Goal: Task Accomplishment & Management: Manage account settings

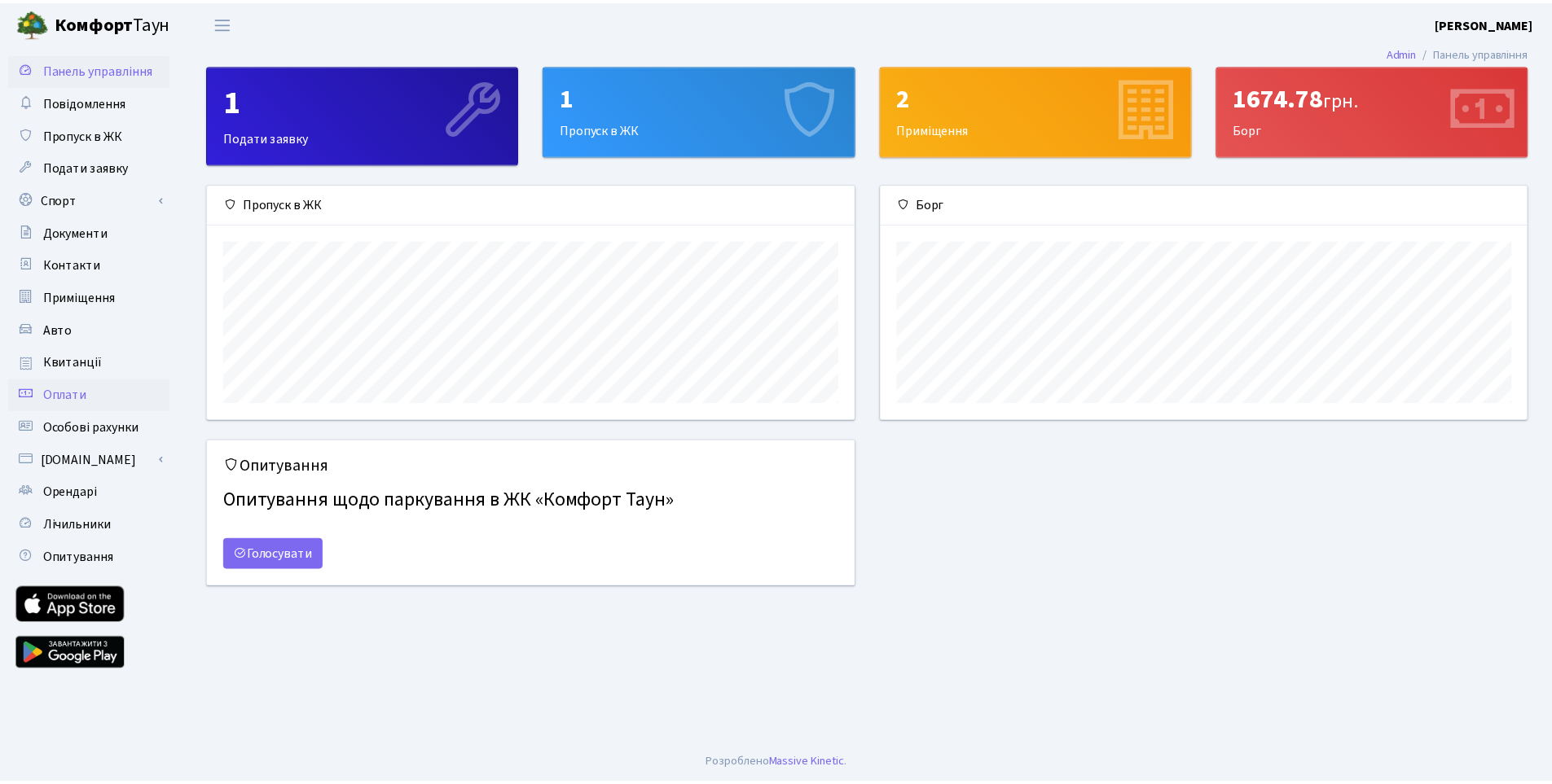
scroll to position [236, 651]
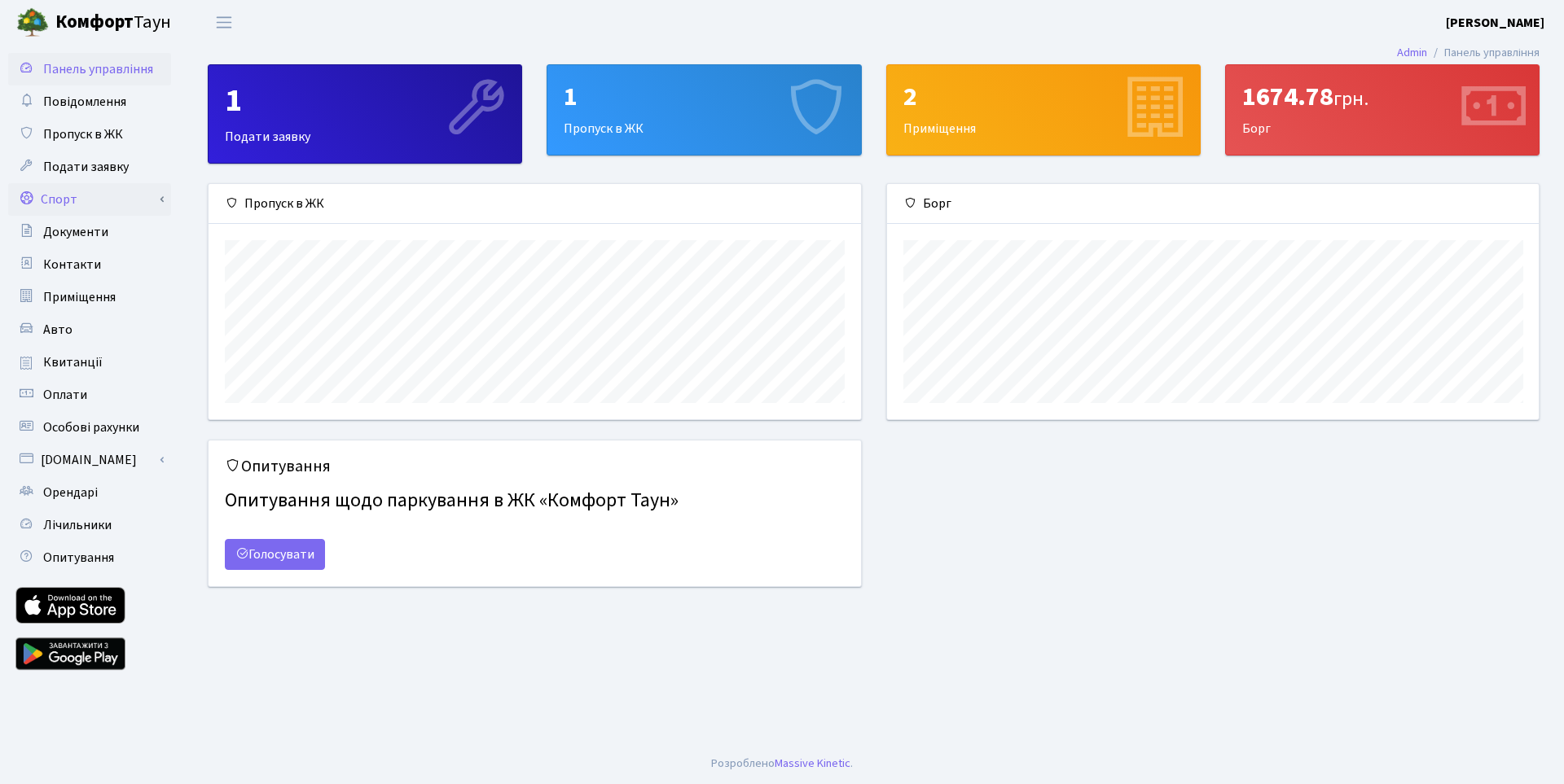
click at [98, 190] on link "Спорт" at bounding box center [89, 200] width 163 height 33
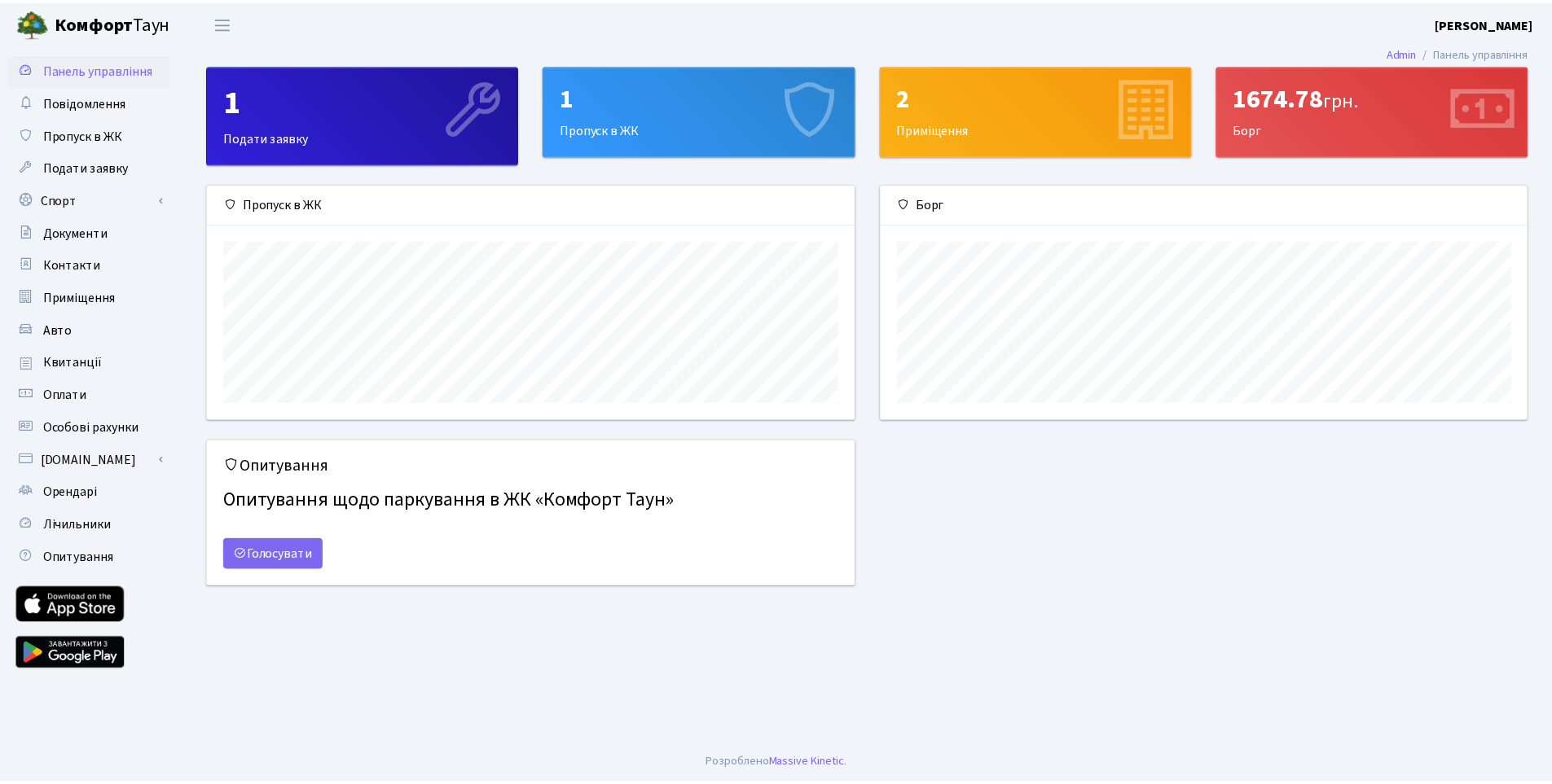
scroll to position [814220, 813945]
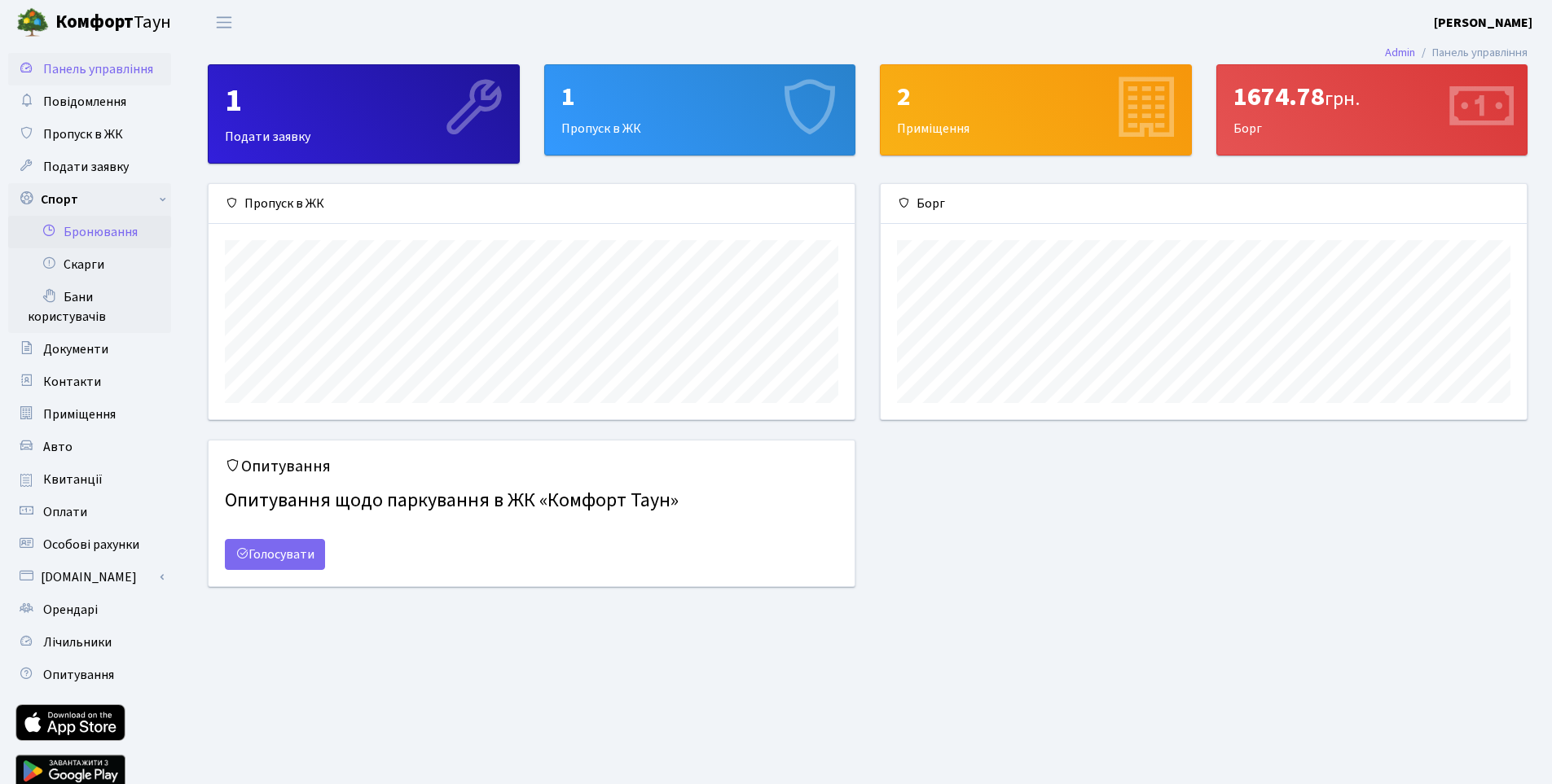
click at [93, 228] on link "Бронювання" at bounding box center [89, 232] width 163 height 33
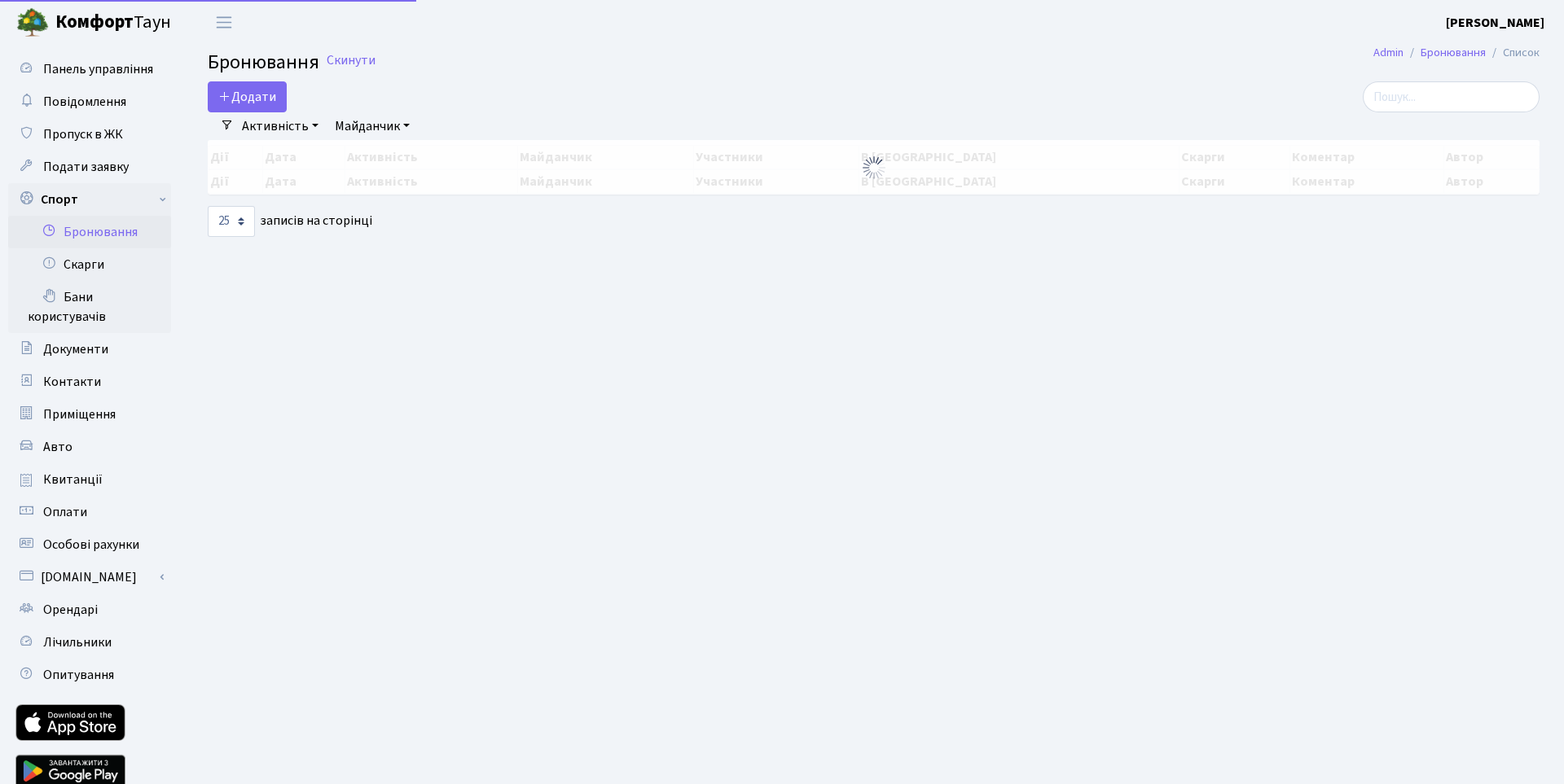
select select "25"
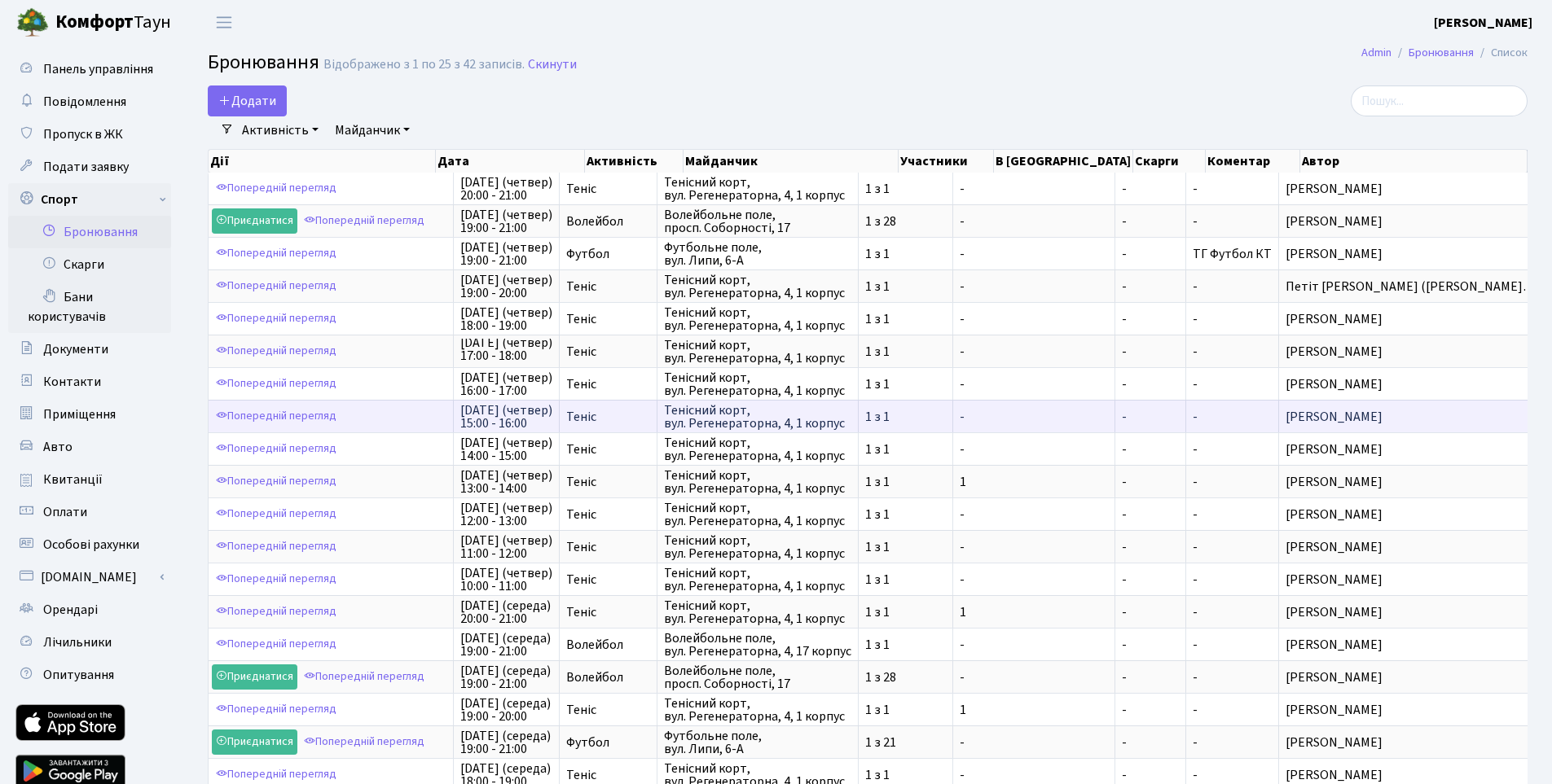
scroll to position [3, 0]
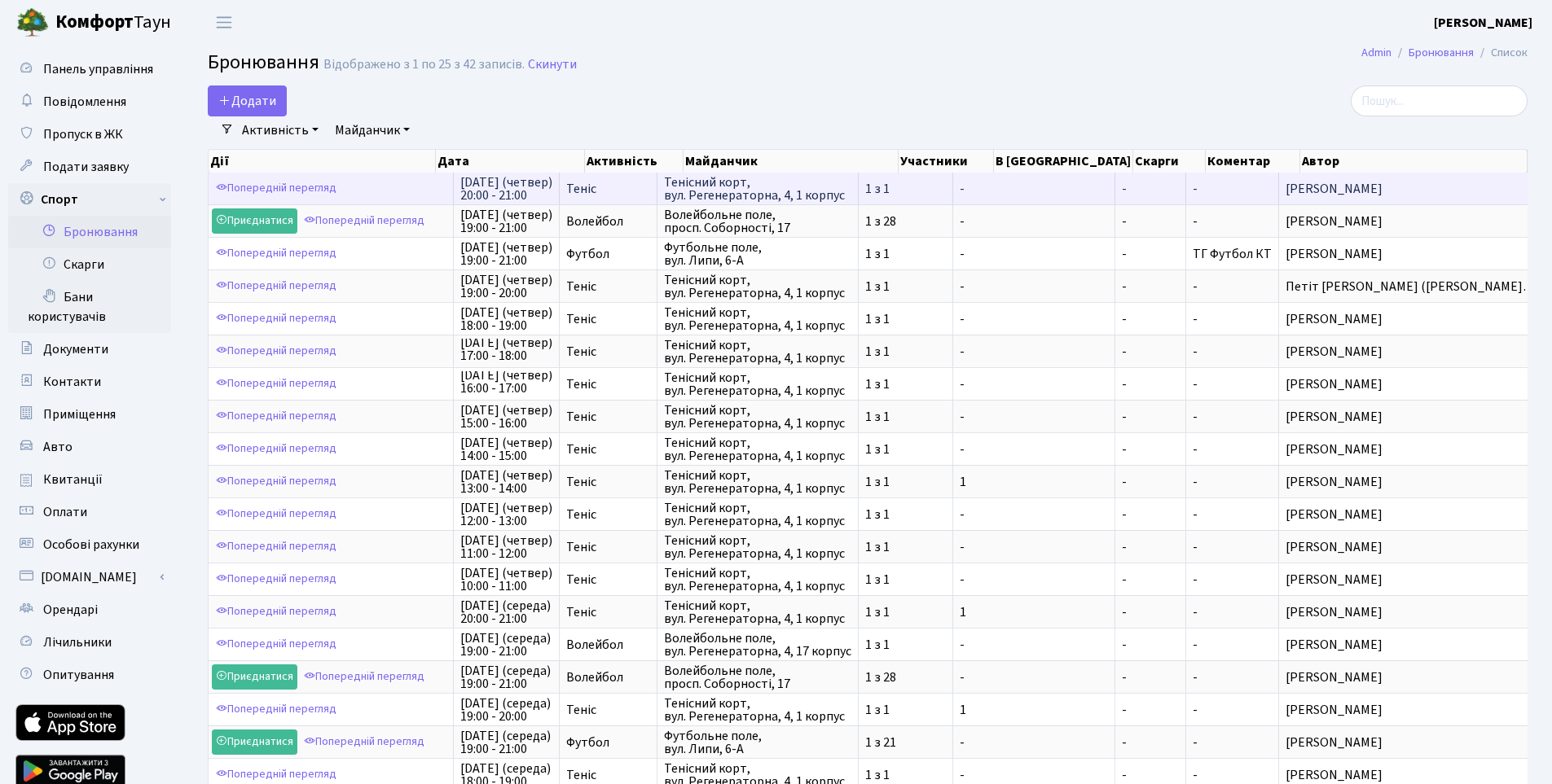
click at [704, 112] on div "Додати Активність Баскетбол Волейбол Йога Катання на роликах Настільний теніс Т…" at bounding box center [643, 101] width 872 height 31
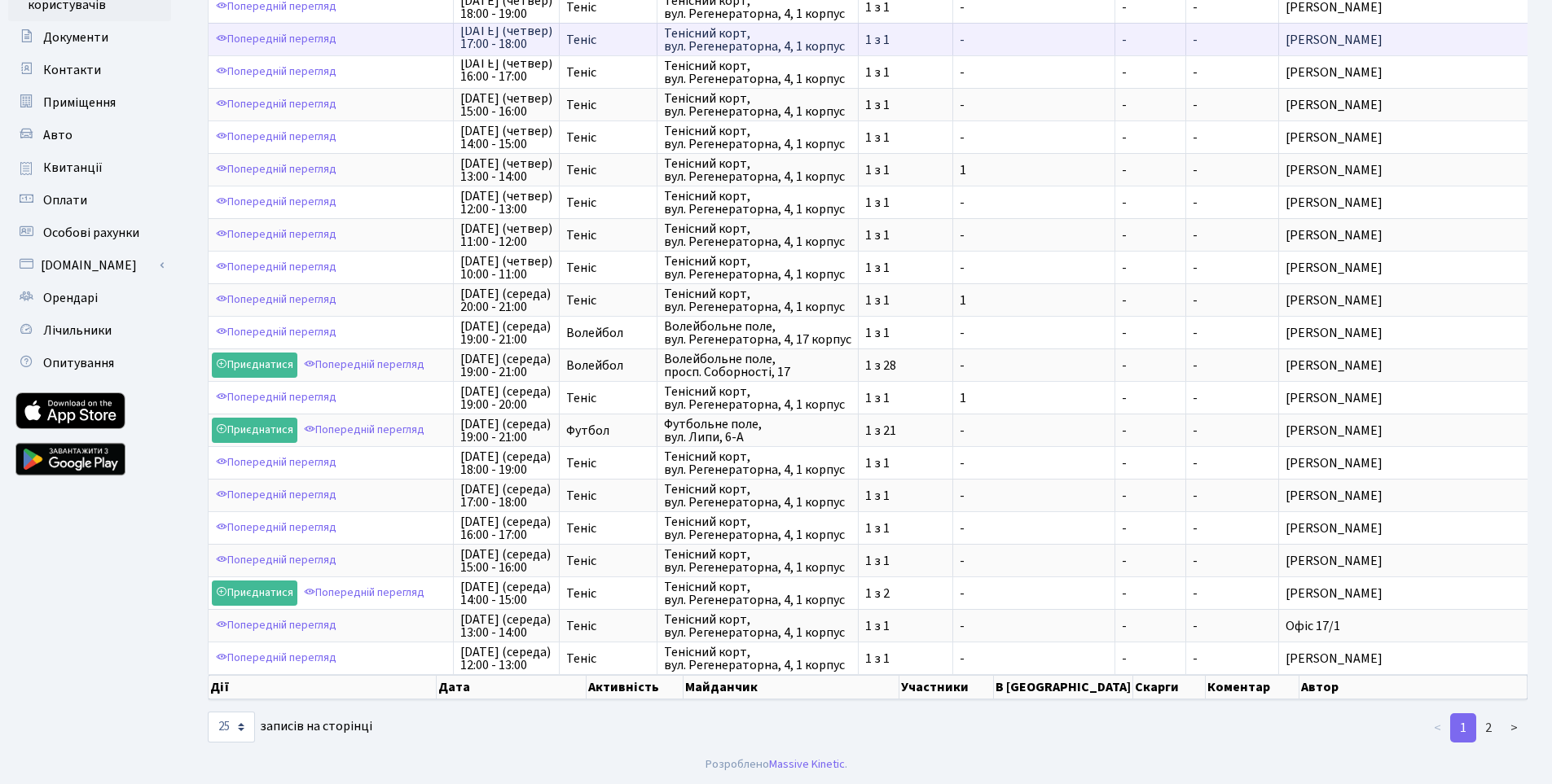
scroll to position [313, 0]
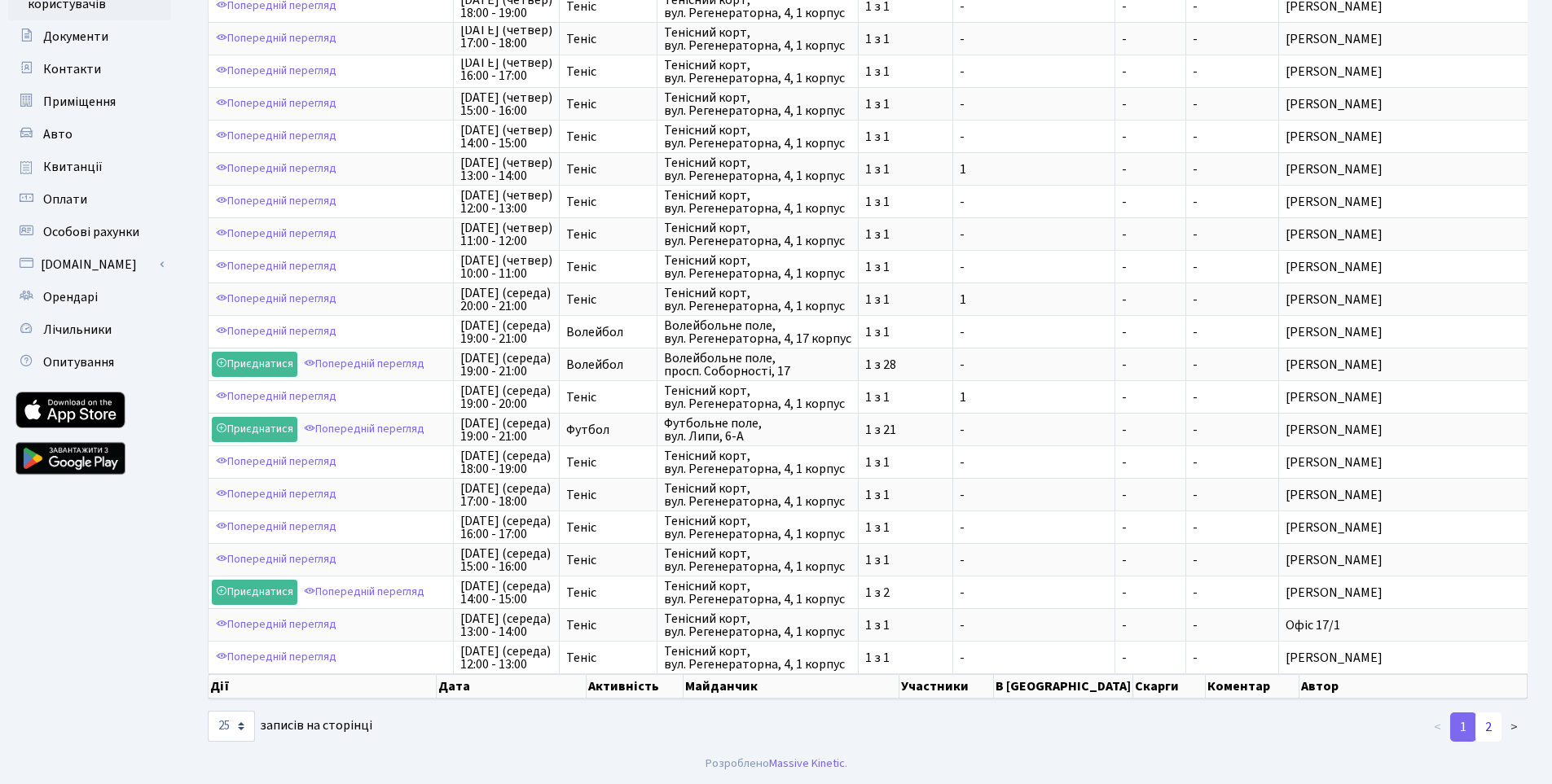
click at [1488, 726] on link "2" at bounding box center [1488, 727] width 26 height 29
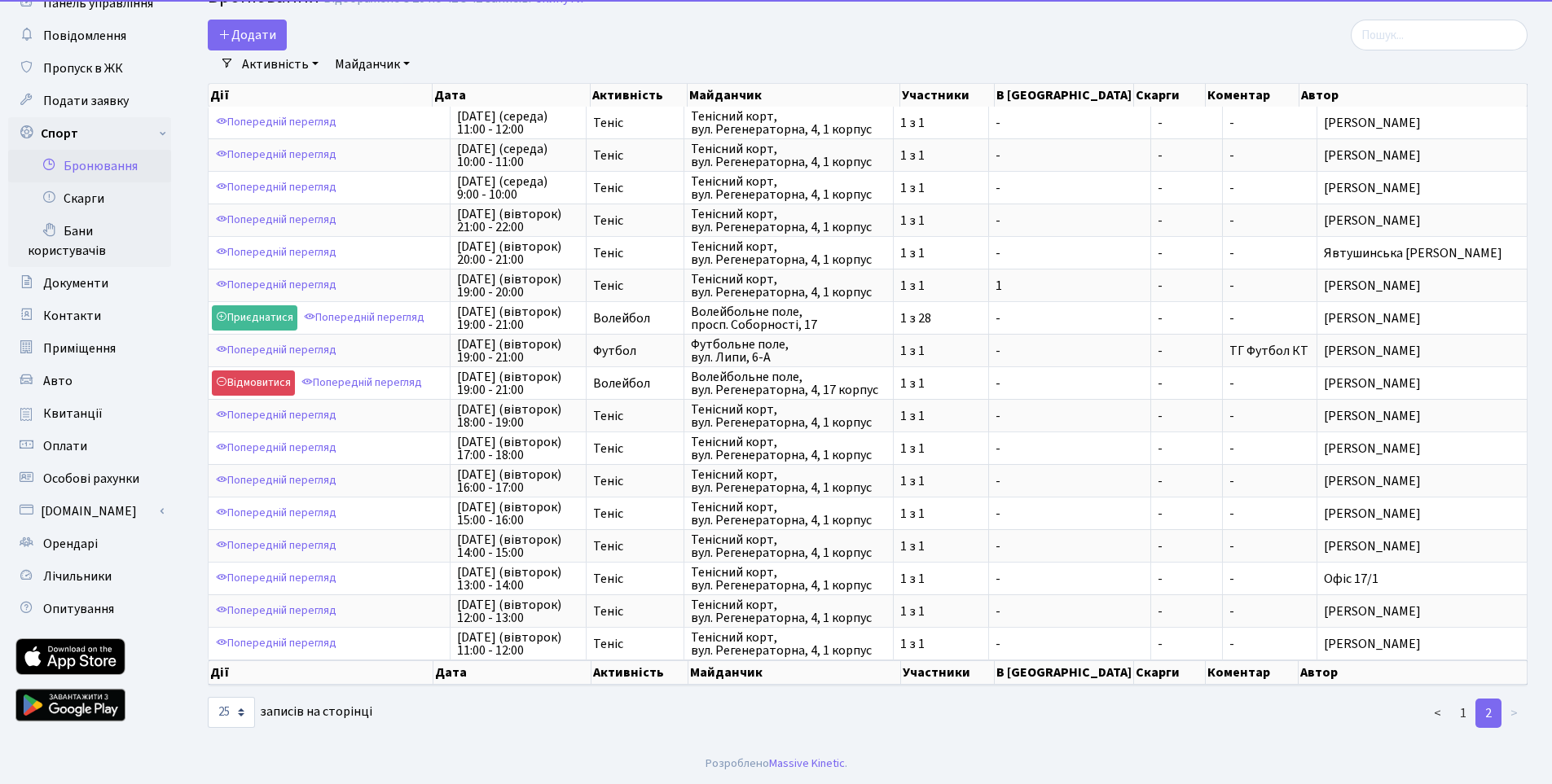
scroll to position [66, 0]
